Goal: Communication & Community: Answer question/provide support

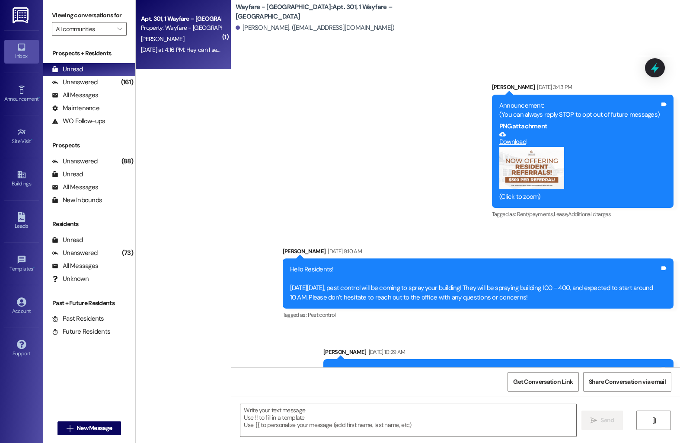
scroll to position [9527, 0]
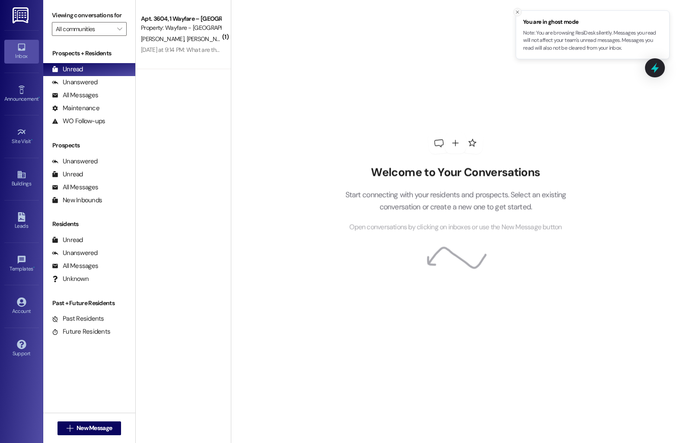
click at [515, 15] on button "Close toast" at bounding box center [517, 12] width 9 height 9
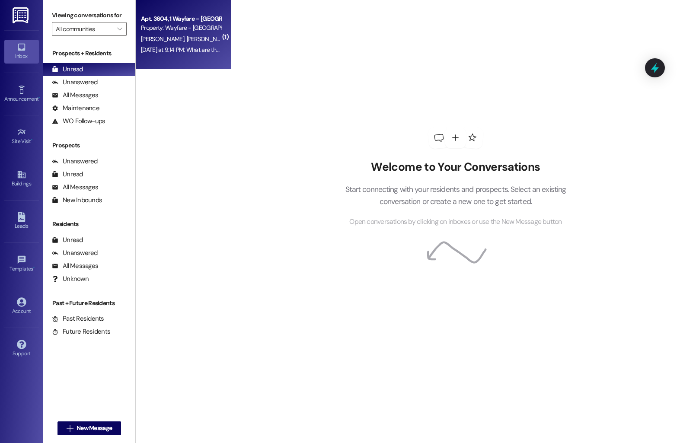
click at [163, 28] on div "Property: Wayfare - [GEOGRAPHIC_DATA]" at bounding box center [181, 27] width 80 height 9
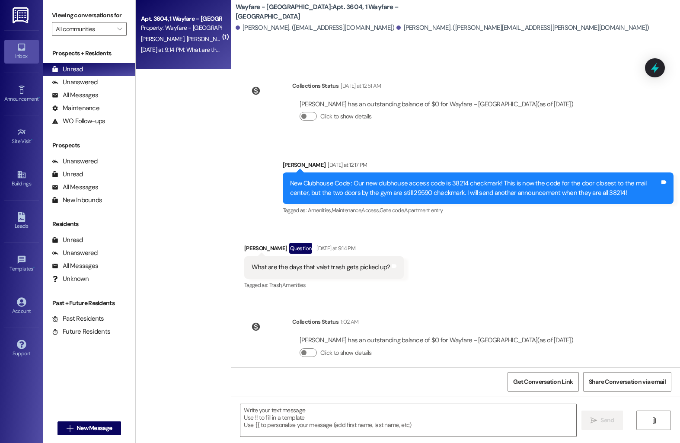
scroll to position [1007, 0]
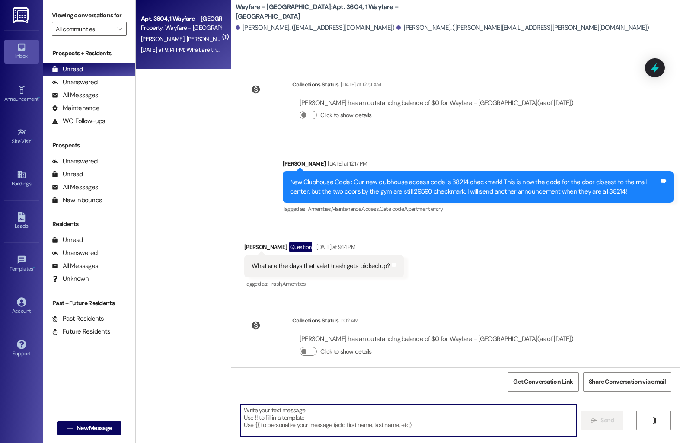
click at [261, 411] on textarea at bounding box center [409, 420] width 336 height 32
type textarea "Sunday - Thursday!"
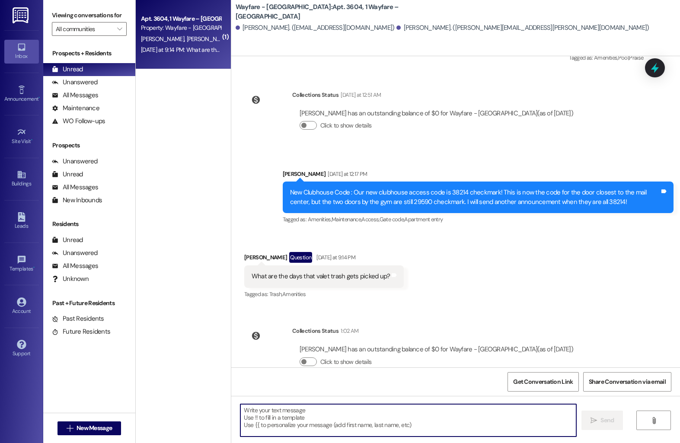
scroll to position [1067, 0]
